Goal: Use online tool/utility: Use online tool/utility

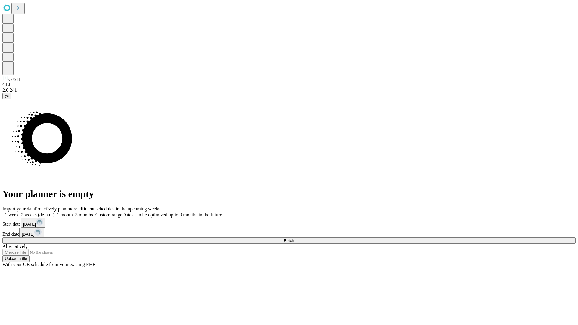
click at [294, 239] on span "Fetch" at bounding box center [289, 241] width 10 height 5
